Goal: Find contact information: Find contact information

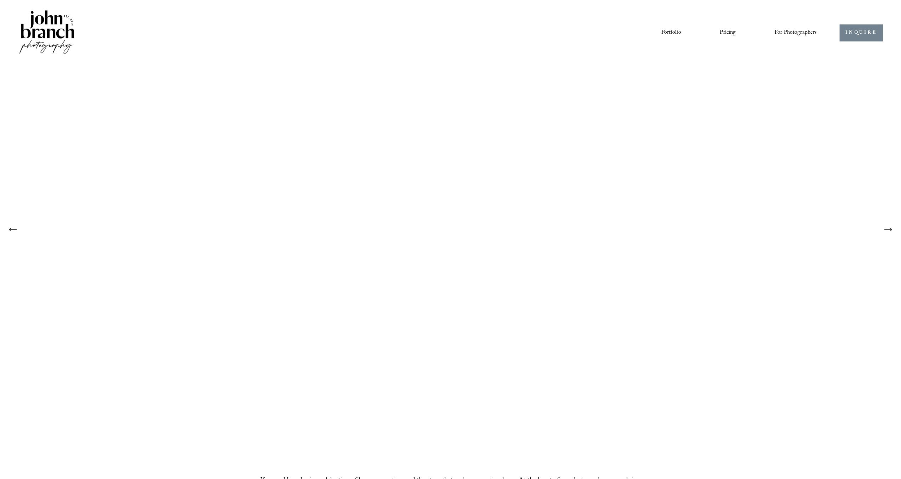
click at [864, 27] on link "INQUIRE" at bounding box center [862, 32] width 44 height 17
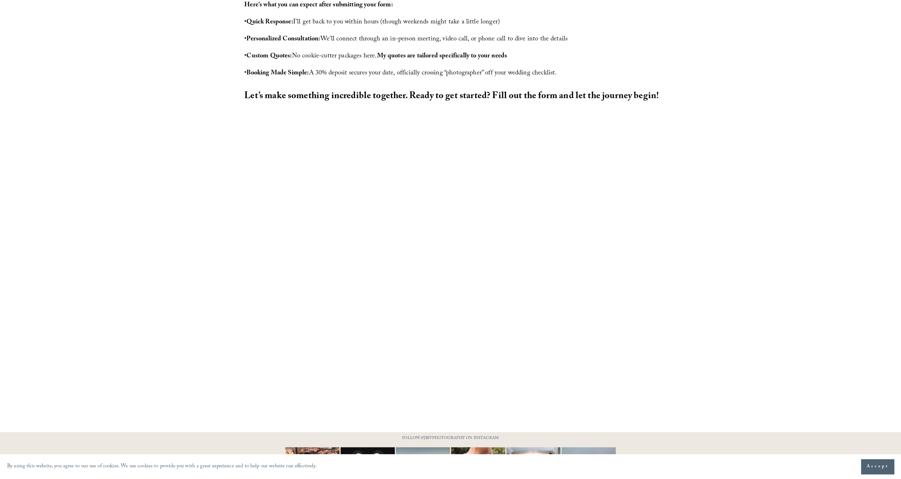
scroll to position [390, 0]
